Goal: Information Seeking & Learning: Learn about a topic

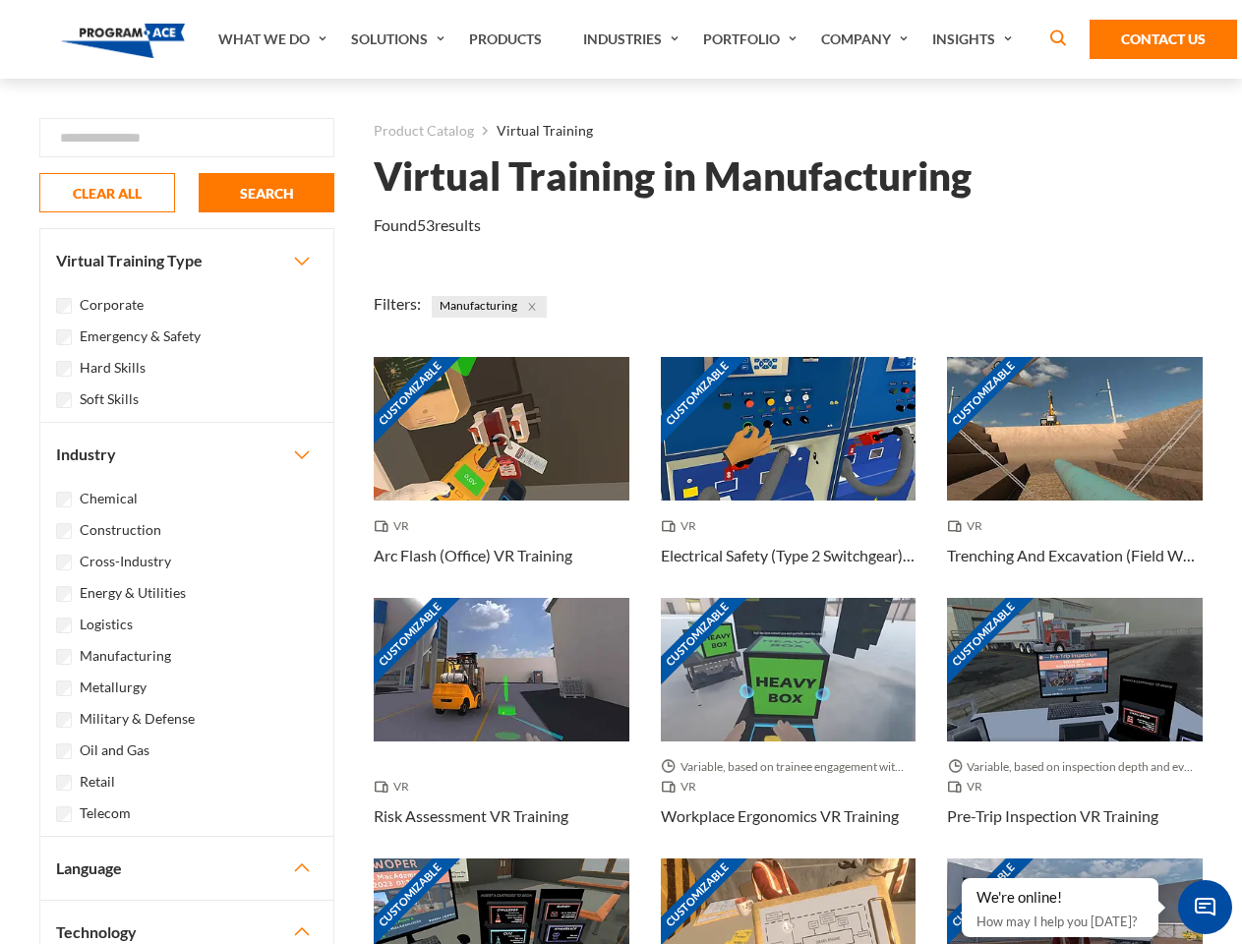
click at [274, 39] on link "What We Do" at bounding box center [274, 39] width 133 height 79
click at [400, 39] on link "Solutions" at bounding box center [400, 39] width 118 height 79
click at [633, 39] on link "Industries" at bounding box center [633, 39] width 120 height 79
click at [868, 39] on link "Company" at bounding box center [866, 39] width 111 height 79
click at [976, 39] on link "Insights" at bounding box center [974, 39] width 104 height 79
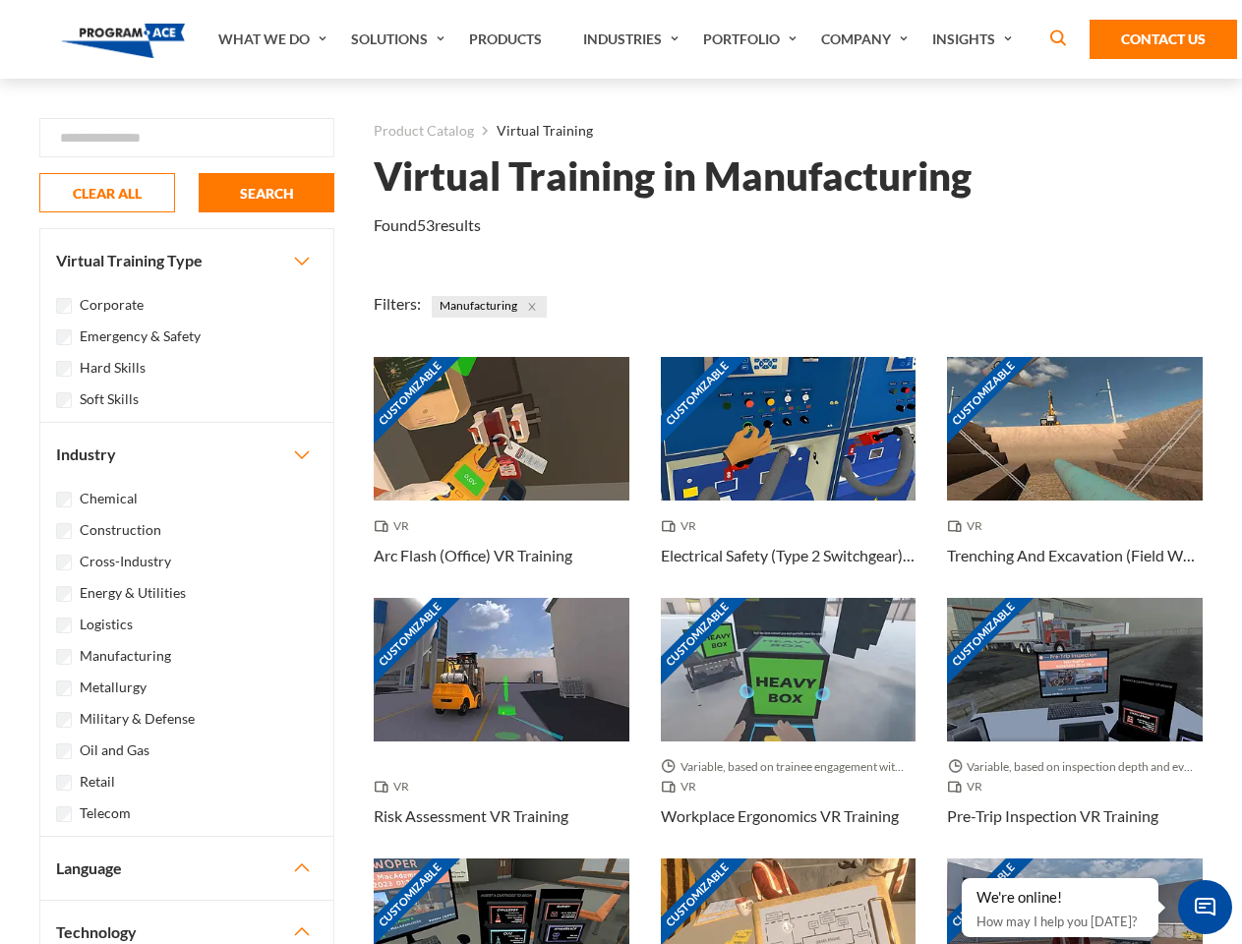
click at [0, 0] on div "Blog White Papers News" at bounding box center [0, 0] width 0 height 0
click at [0, 0] on strong "How Virtual Learning Can Enhance Workforce Productivity: A Guide for L&D Manage…" at bounding box center [0, 0] width 0 height 0
click at [1205, 907] on span "Minimize live chat window" at bounding box center [1205, 907] width 72 height 72
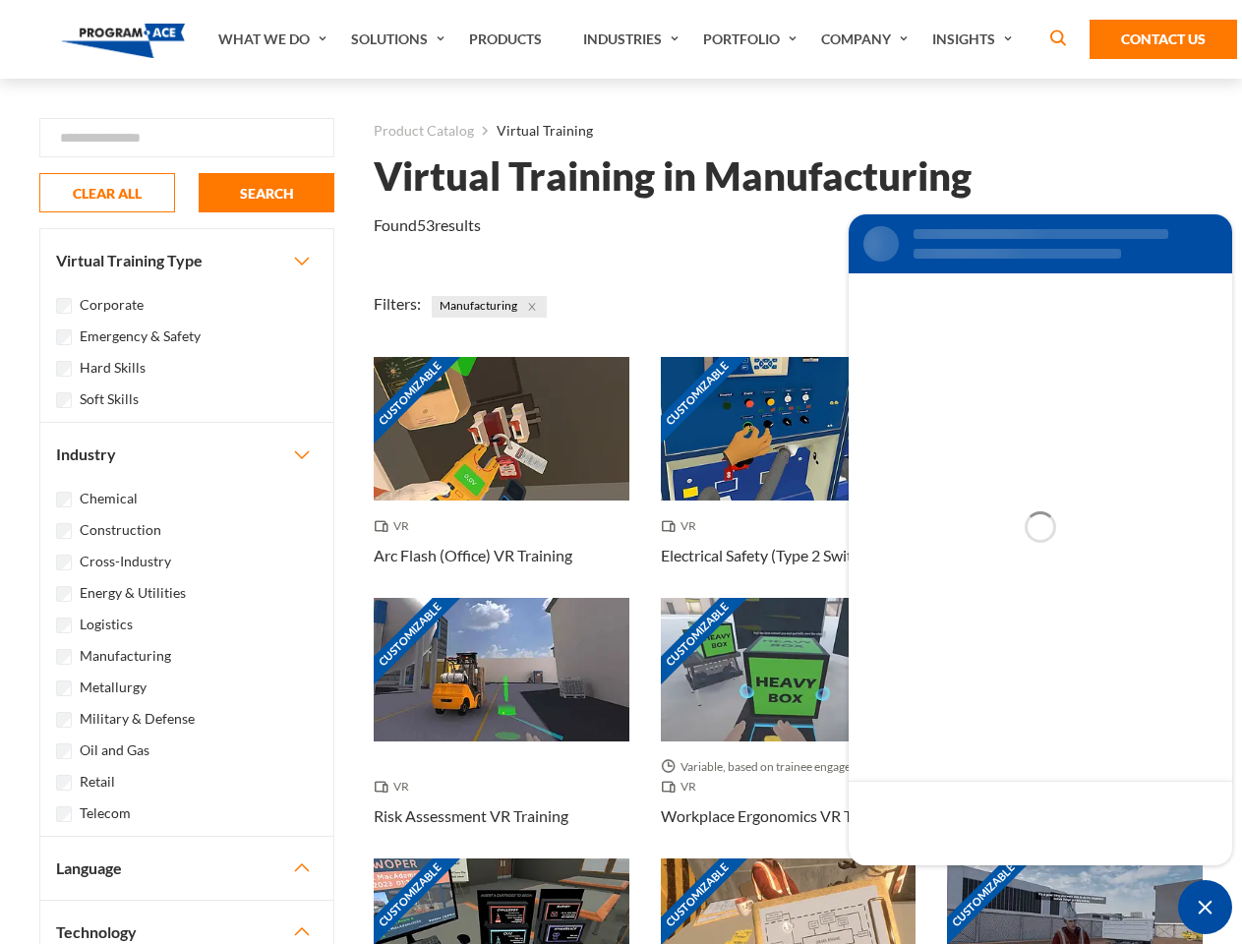
click at [963, 879] on div "Customizable" at bounding box center [1075, 931] width 256 height 144
